Goal: Complete application form

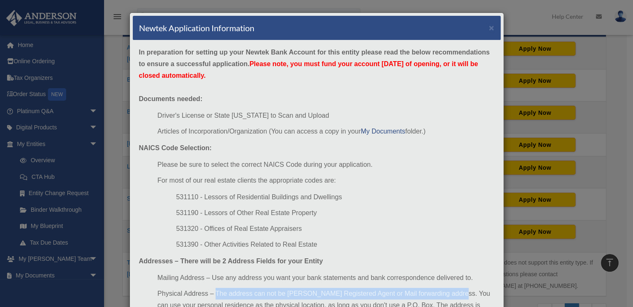
scroll to position [74, 0]
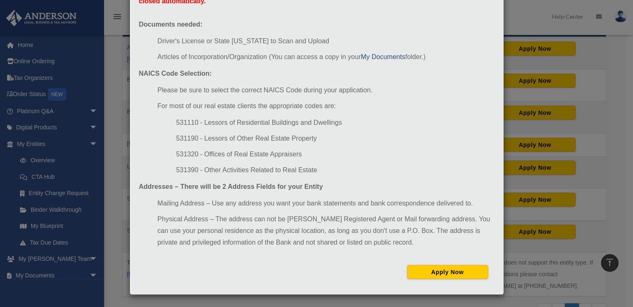
click at [38, 141] on div "Newtek Application Information × In preparation for setting up your Newtek Bank…" at bounding box center [316, 153] width 633 height 307
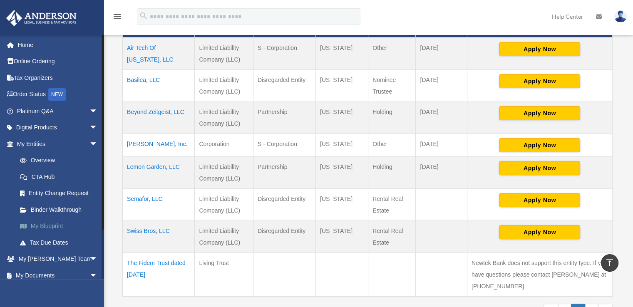
click at [44, 227] on link "My Blueprint" at bounding box center [61, 226] width 99 height 17
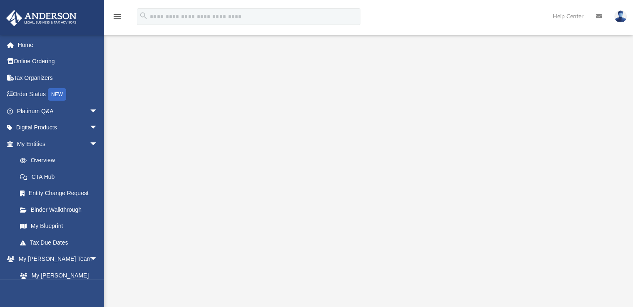
scroll to position [42, 0]
click at [33, 44] on link "Home" at bounding box center [58, 45] width 104 height 17
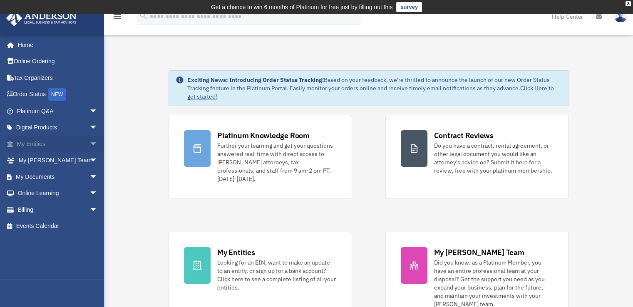
click at [32, 142] on link "My Entities arrow_drop_down" at bounding box center [58, 144] width 104 height 17
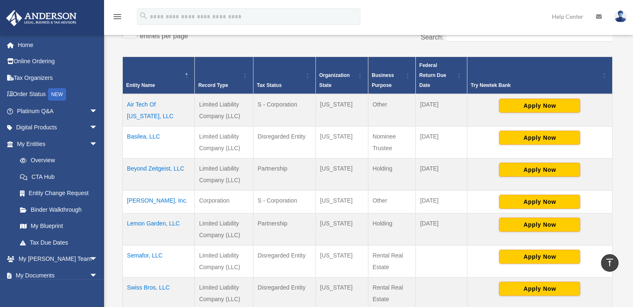
scroll to position [250, 0]
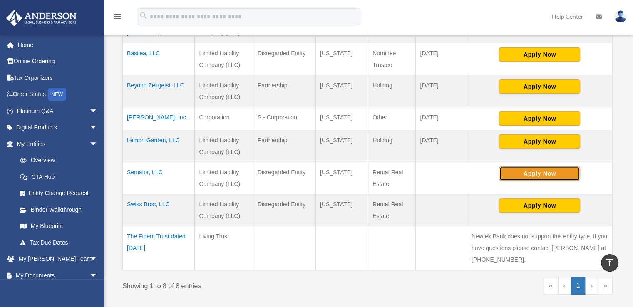
click at [531, 166] on button "Apply Now" at bounding box center [539, 173] width 81 height 14
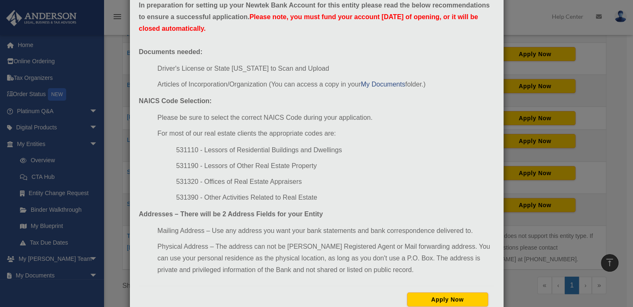
scroll to position [33, 0]
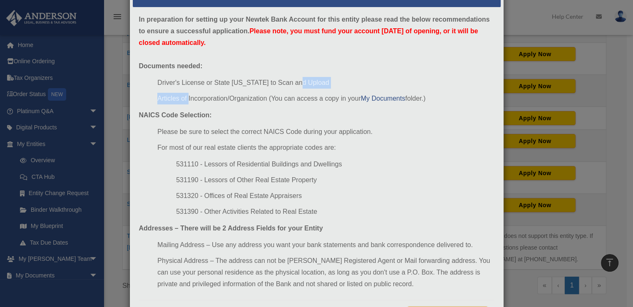
drag, startPoint x: 185, startPoint y: 100, endPoint x: 332, endPoint y: 87, distance: 147.4
click at [332, 87] on ul "Driver's License or State [US_STATE] to Scan and Upload Articles of Incorporati…" at bounding box center [316, 90] width 355 height 27
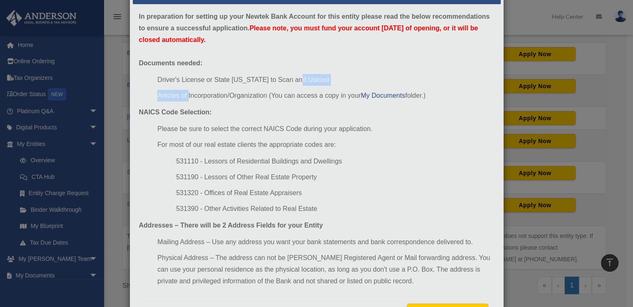
scroll to position [0, 0]
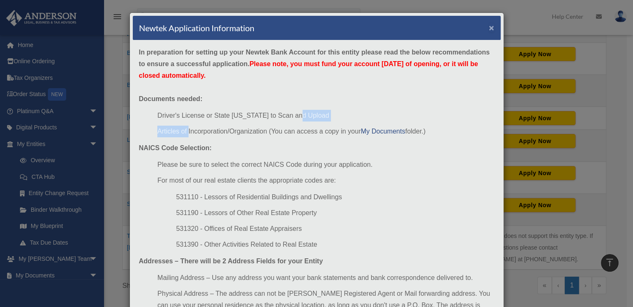
click at [489, 25] on button "×" at bounding box center [491, 27] width 5 height 9
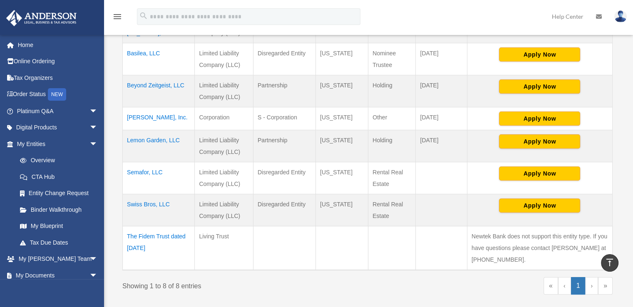
click at [314, 246] on td at bounding box center [284, 248] width 62 height 44
click at [341, 238] on td at bounding box center [341, 248] width 52 height 44
